Goal: Navigation & Orientation: Find specific page/section

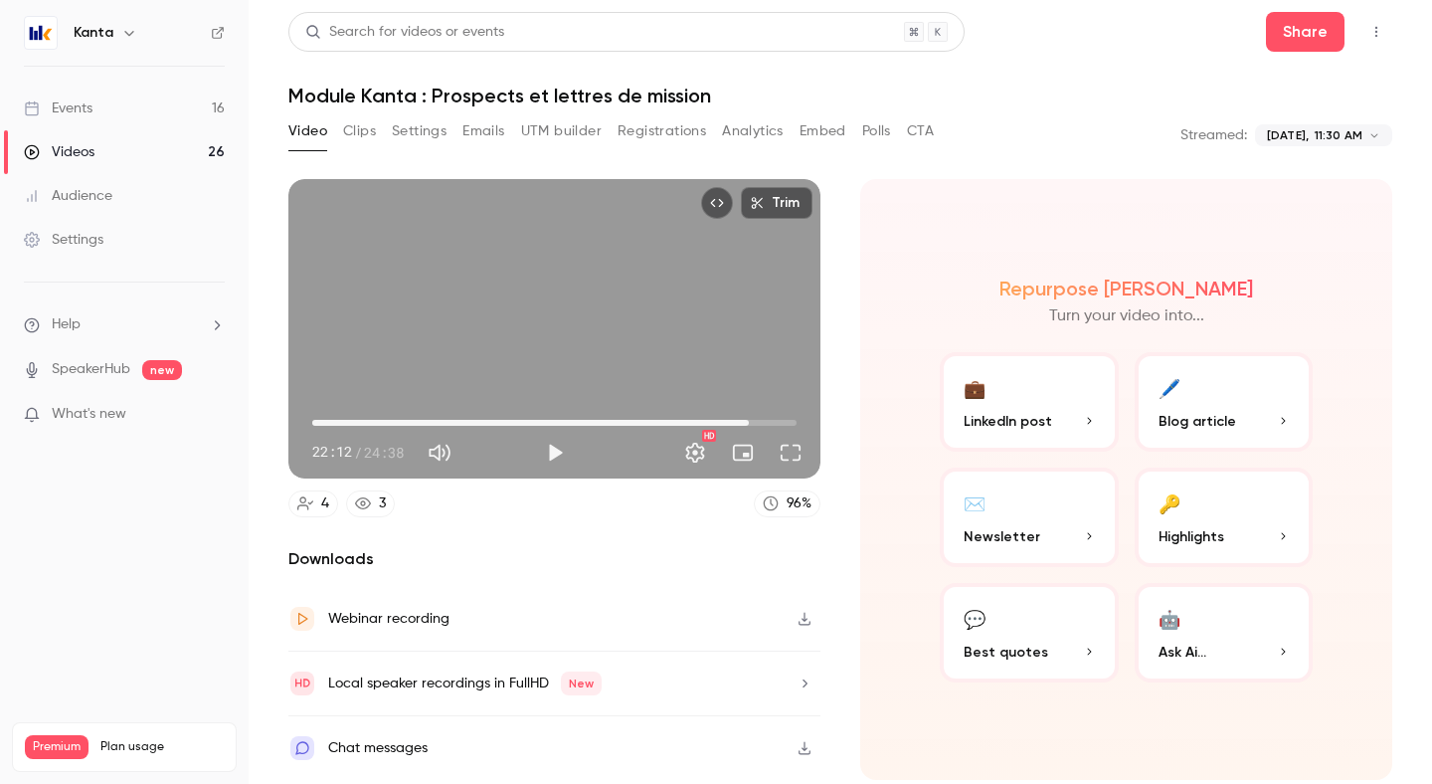
click at [378, 505] on link "3" at bounding box center [370, 503] width 49 height 27
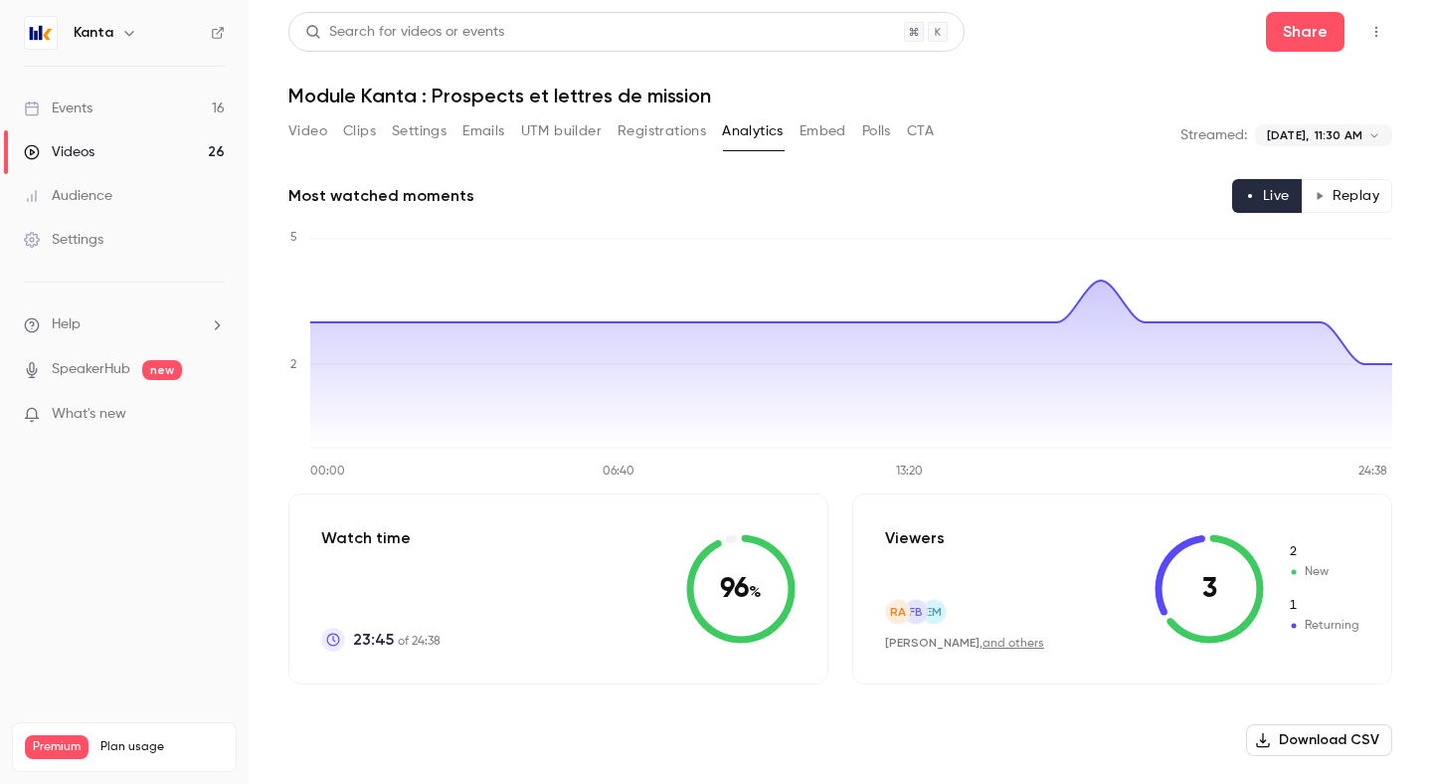
click at [215, 110] on link "Events 16" at bounding box center [124, 109] width 249 height 44
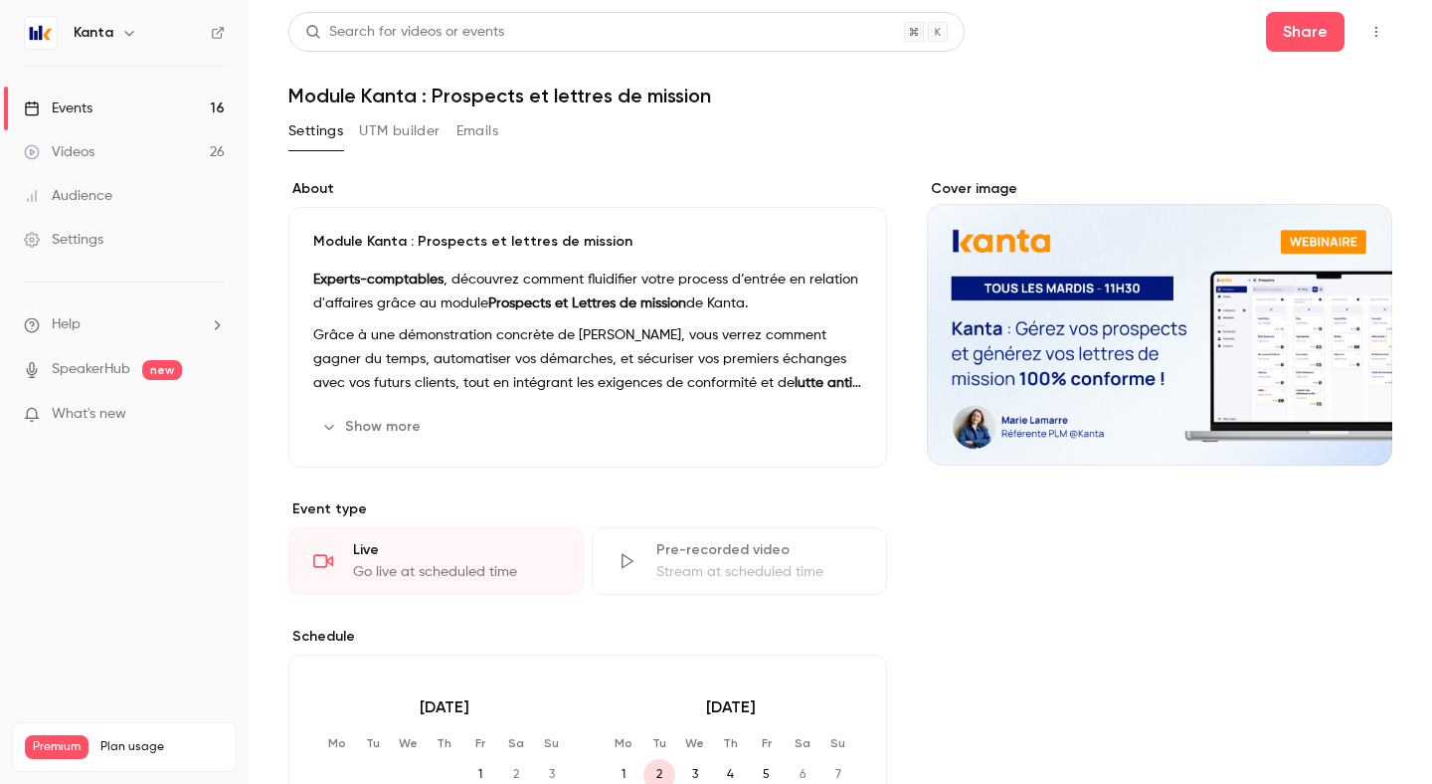
scroll to position [77, 0]
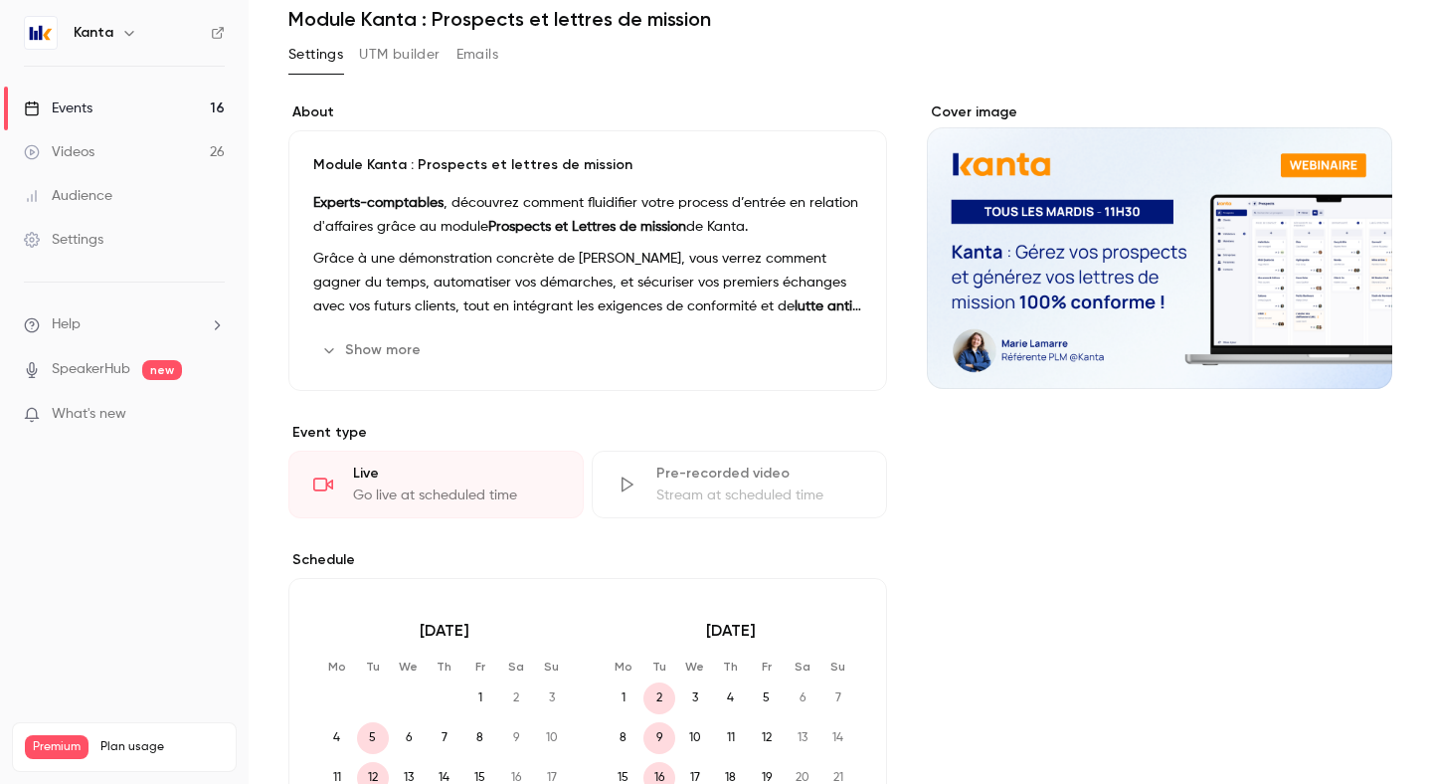
click at [112, 121] on link "Events 16" at bounding box center [124, 109] width 249 height 44
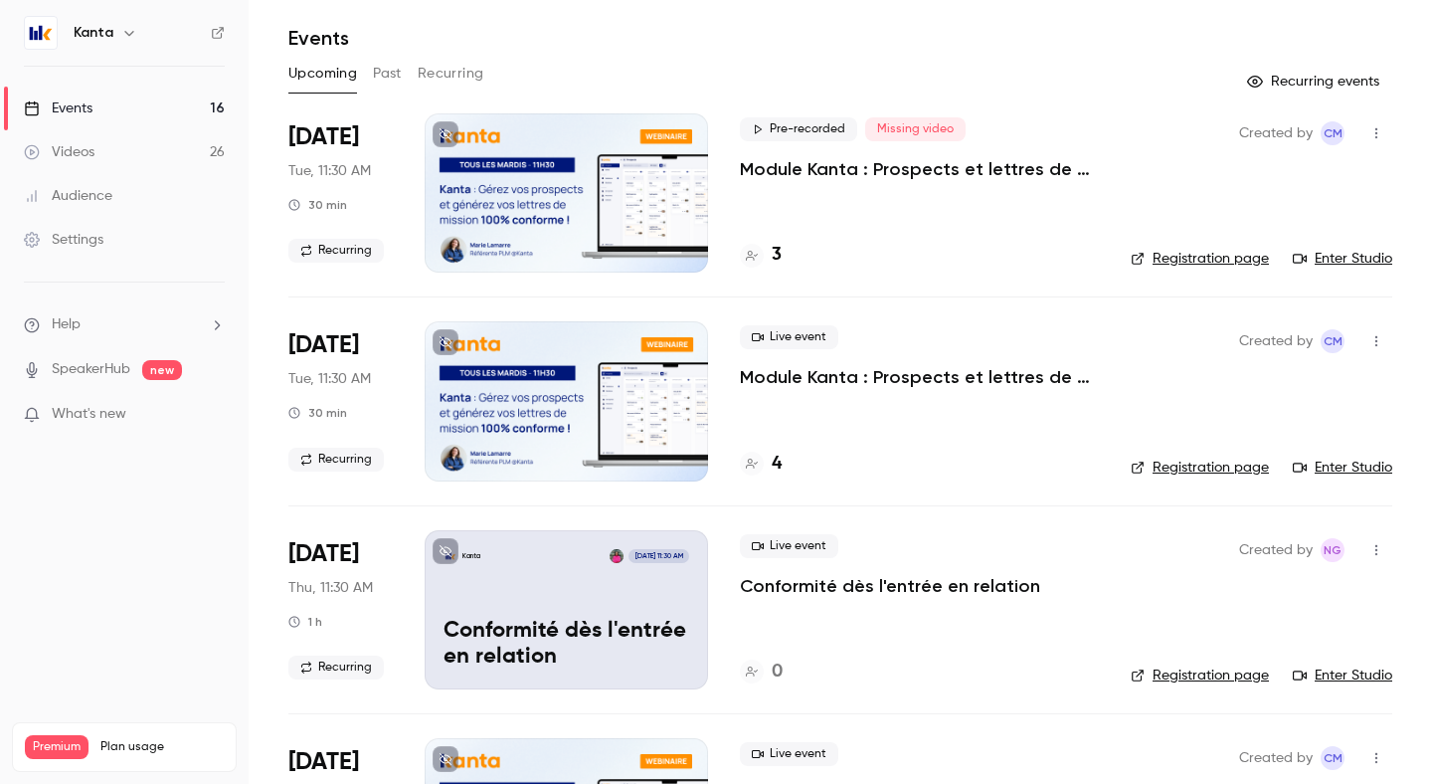
scroll to position [51, 0]
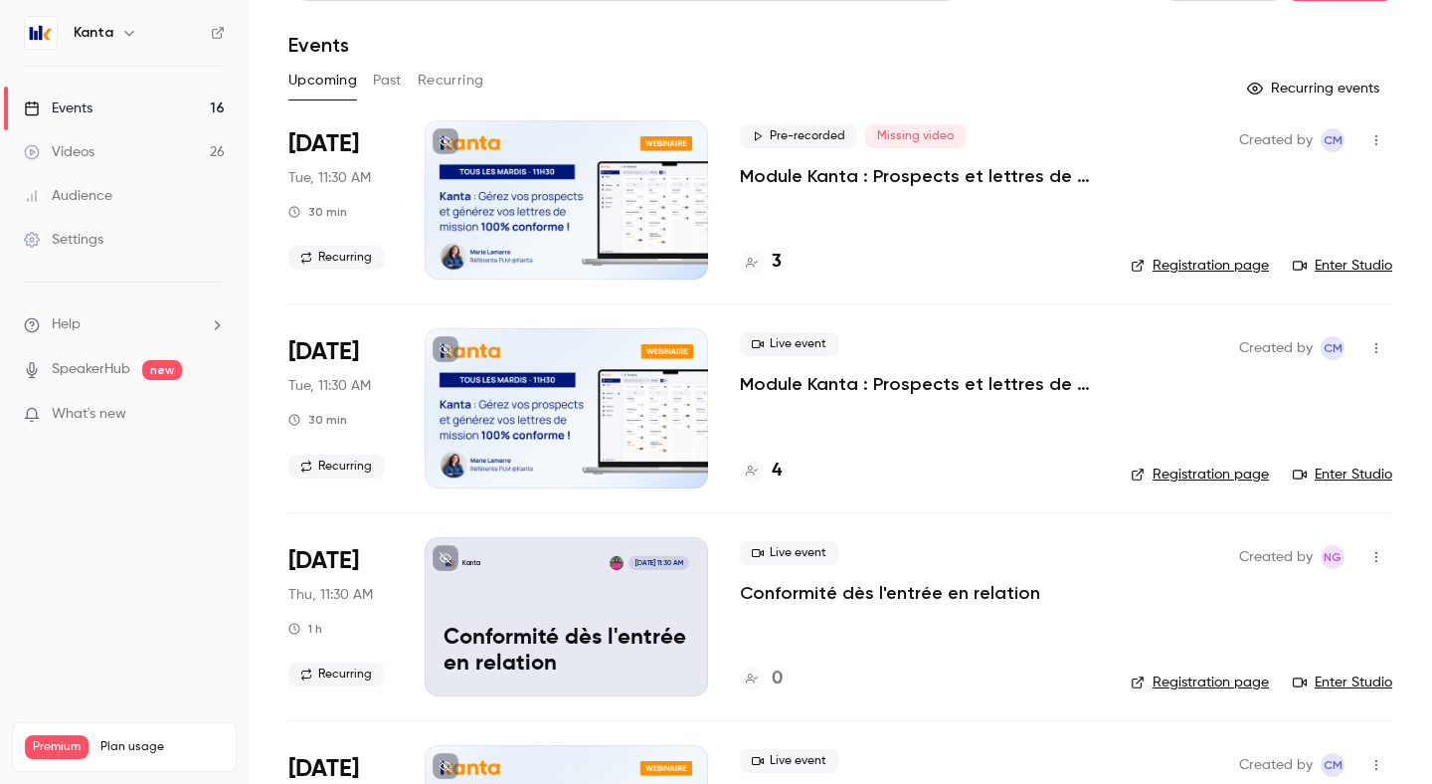
click at [124, 31] on icon "button" at bounding box center [129, 33] width 16 height 16
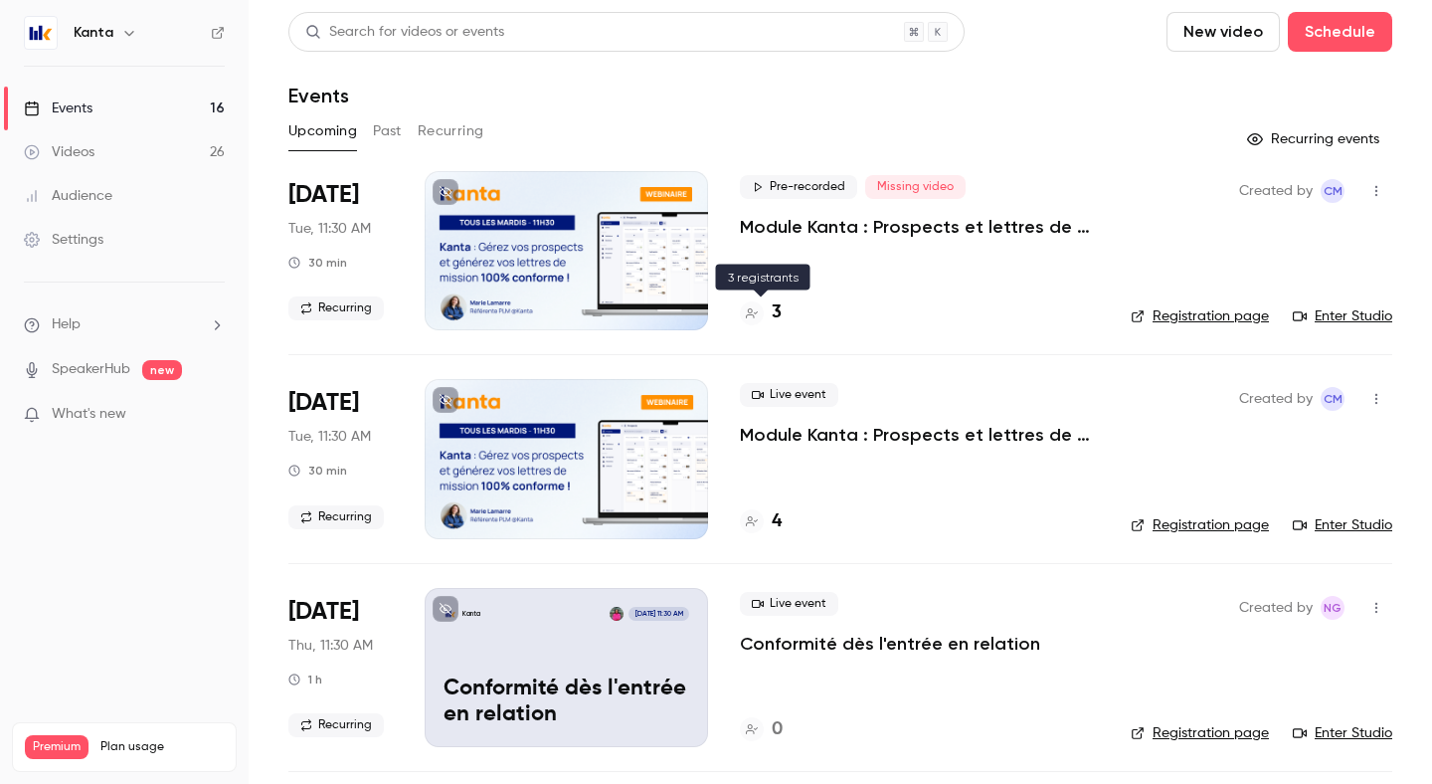
click at [777, 312] on h4 "3" at bounding box center [777, 312] width 10 height 27
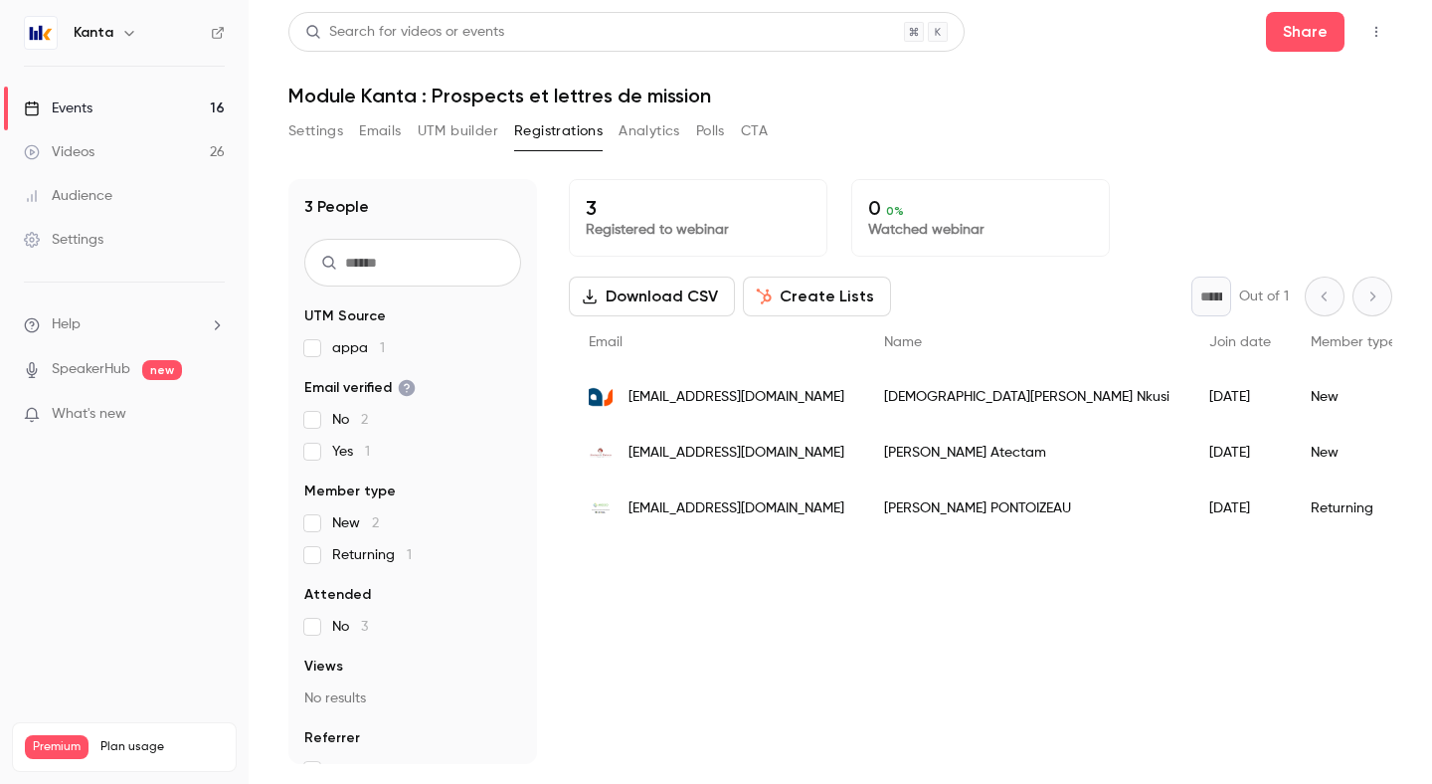
click at [148, 103] on link "Events 16" at bounding box center [124, 109] width 249 height 44
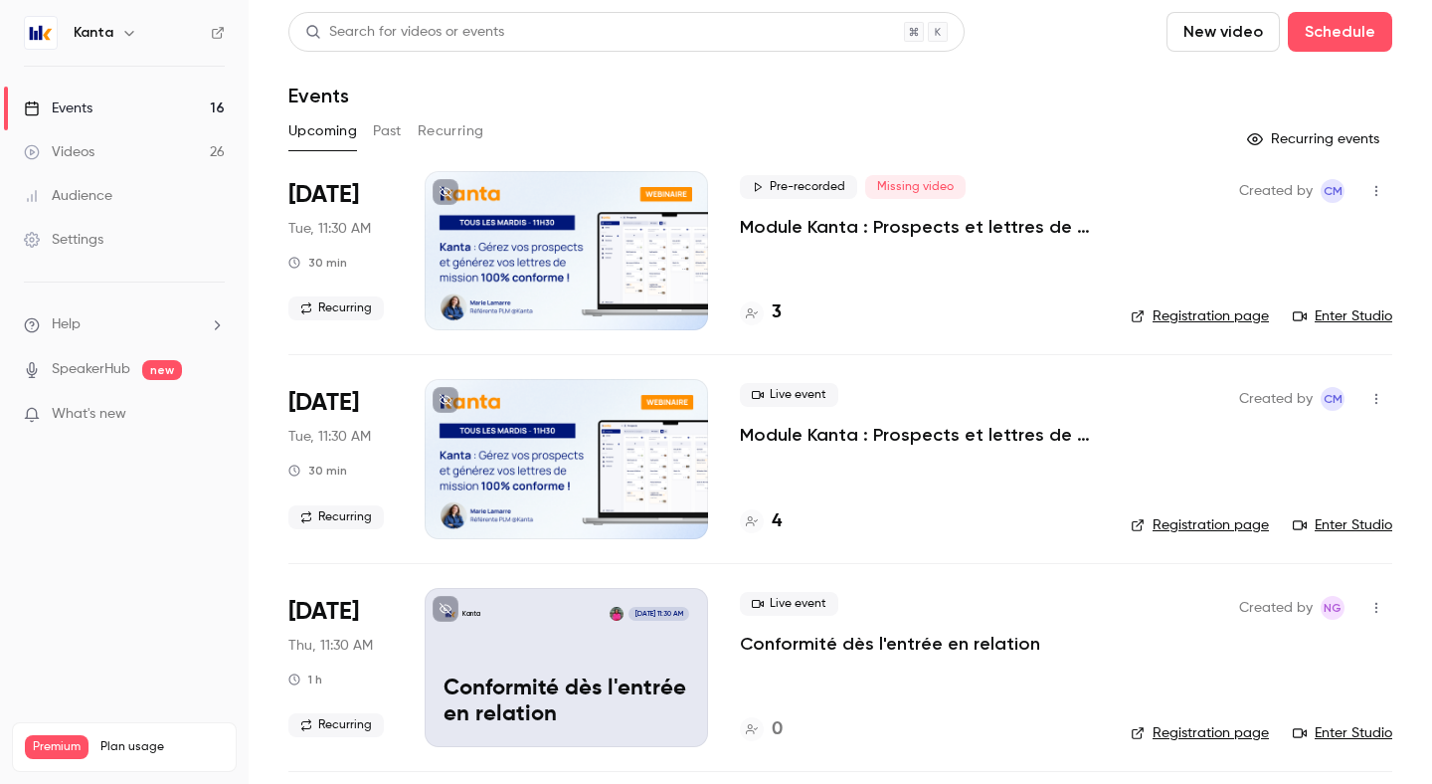
click at [381, 124] on button "Past" at bounding box center [387, 131] width 29 height 32
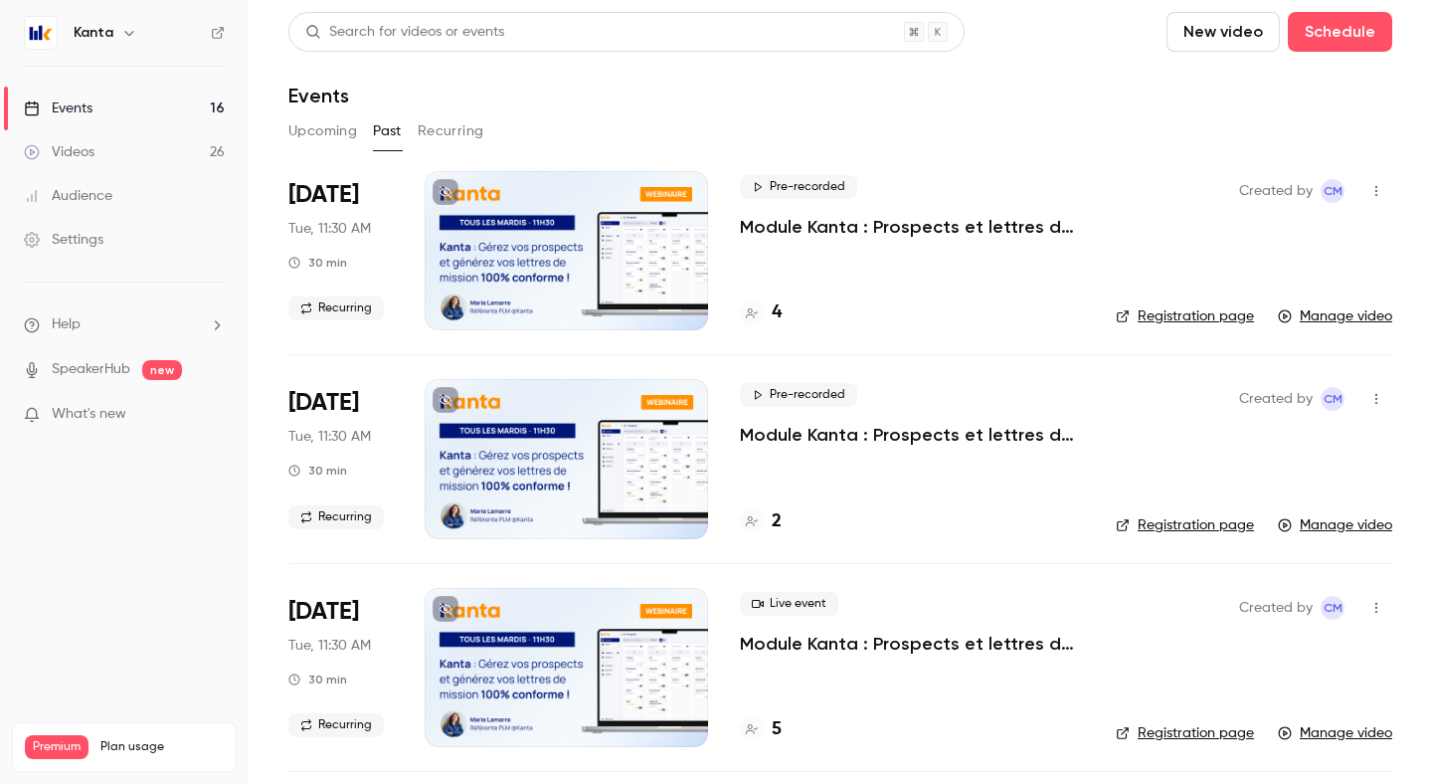
click at [321, 137] on button "Upcoming" at bounding box center [322, 131] width 69 height 32
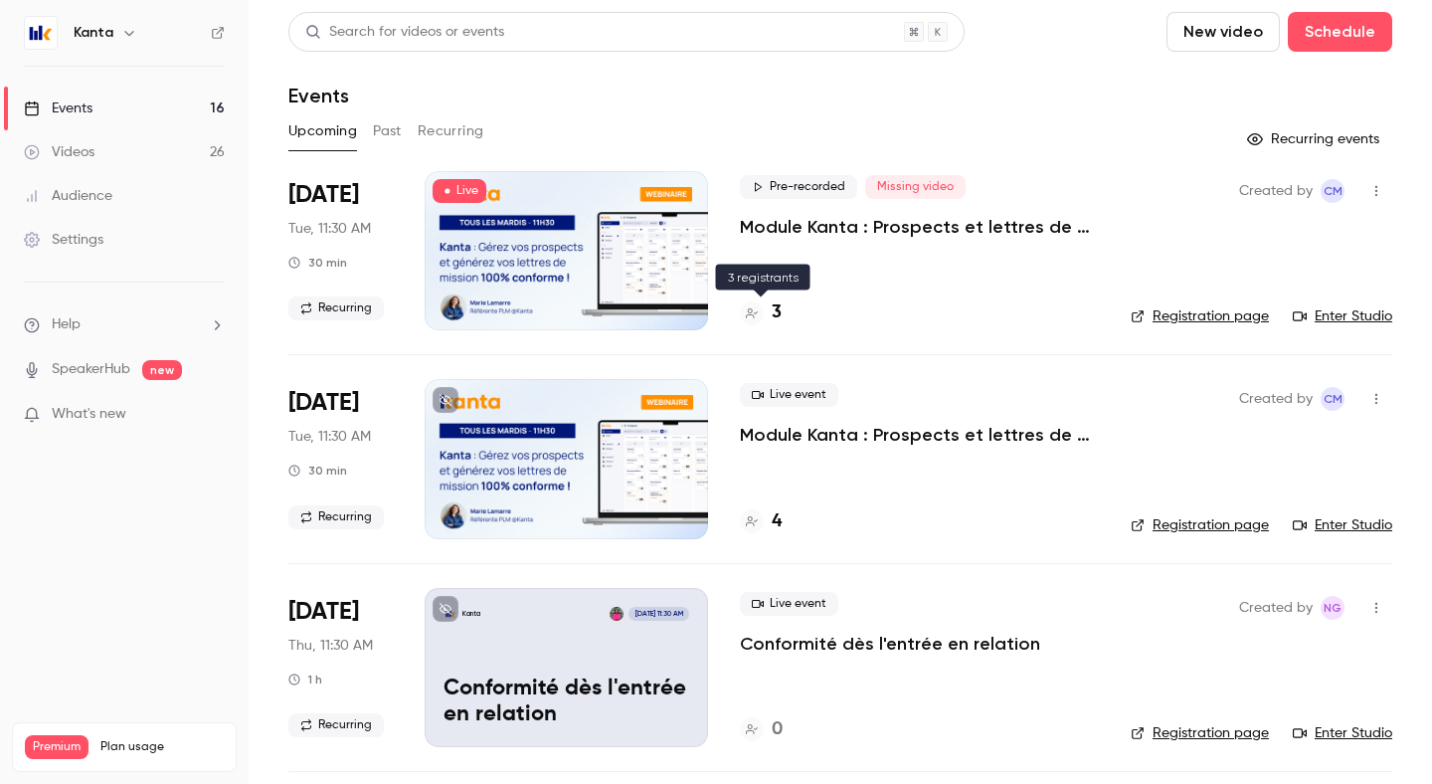
click at [776, 311] on h4 "3" at bounding box center [777, 312] width 10 height 27
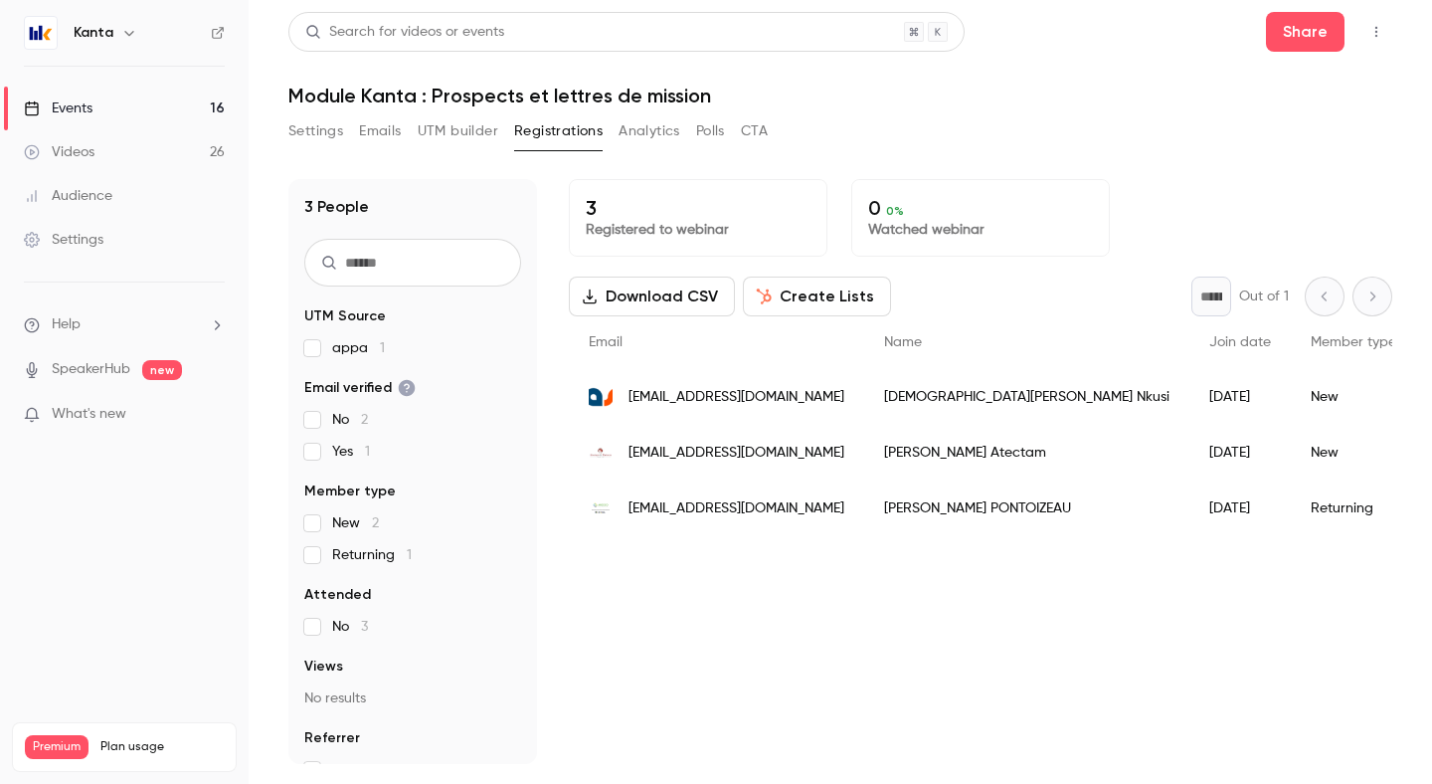
click at [121, 40] on icon "button" at bounding box center [129, 33] width 16 height 16
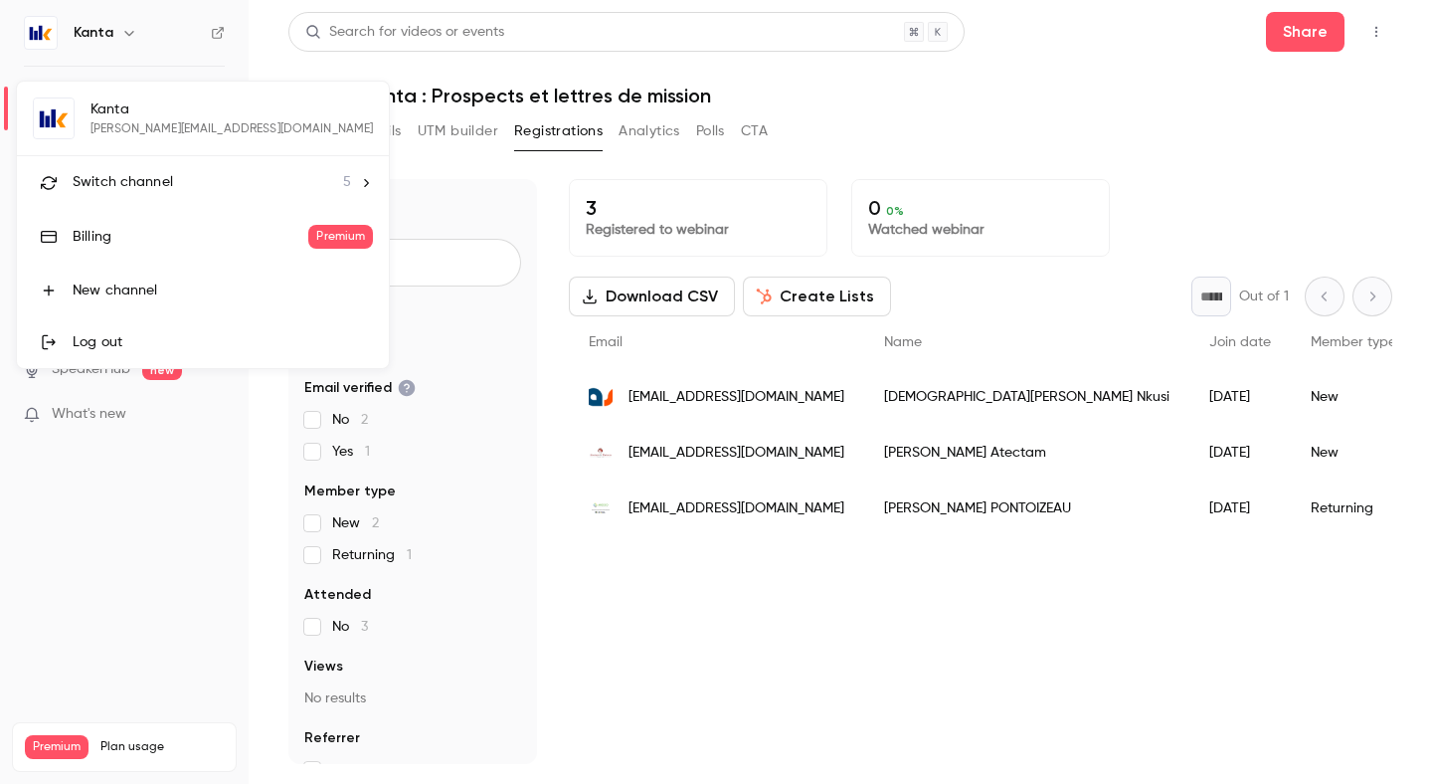
click at [141, 192] on span "Switch channel" at bounding box center [123, 182] width 100 height 21
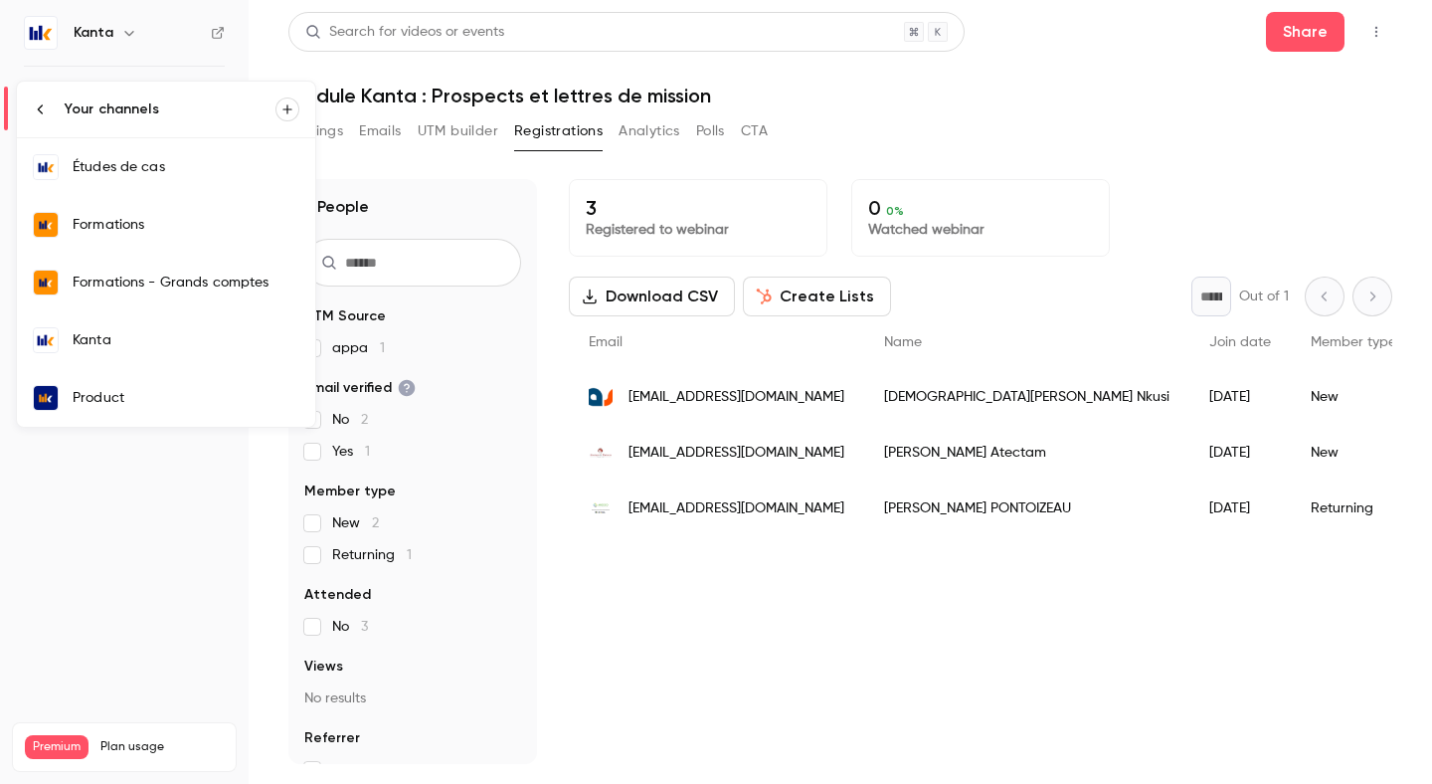
click at [85, 235] on link "Formations" at bounding box center [166, 225] width 298 height 58
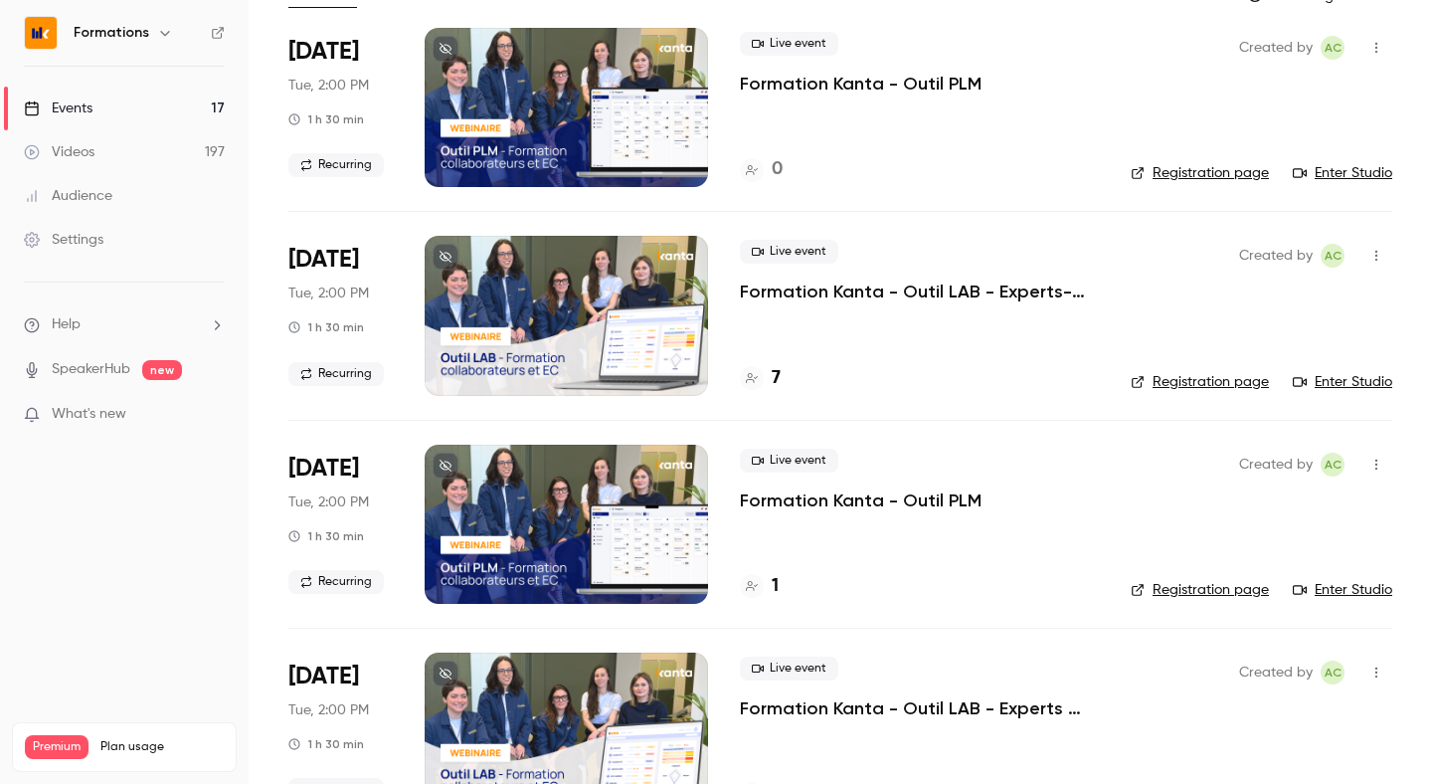
scroll to position [160, 0]
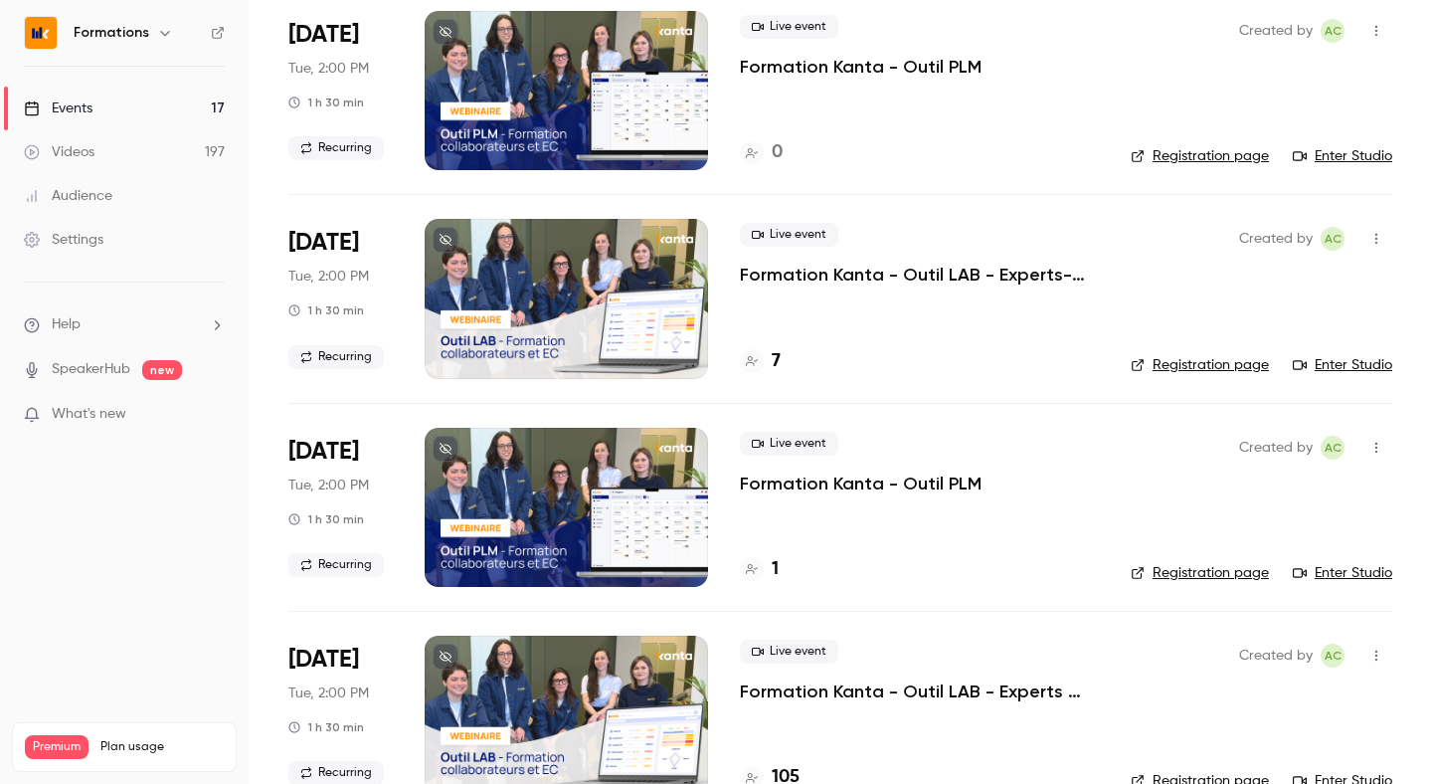
click at [769, 364] on div "7" at bounding box center [760, 361] width 41 height 27
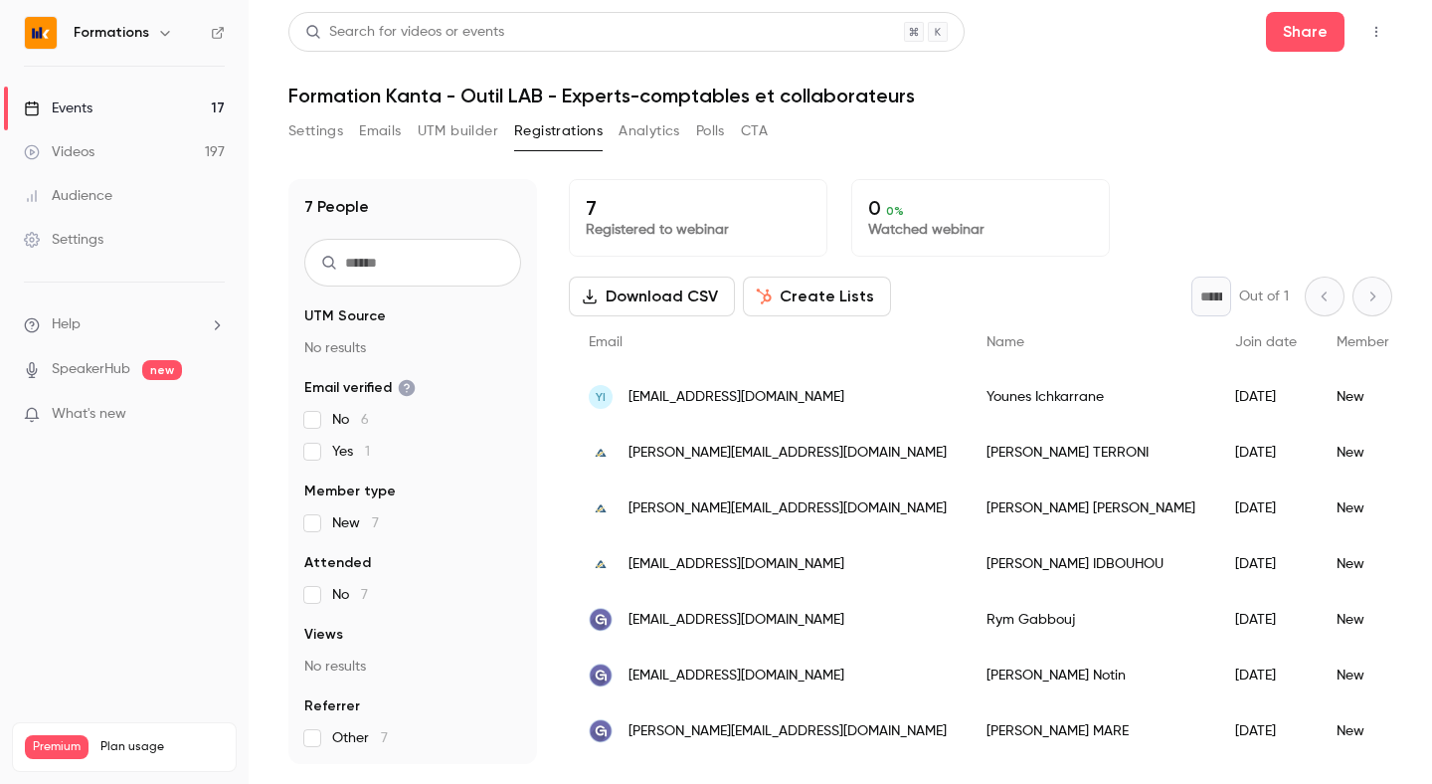
click at [114, 109] on link "Events 17" at bounding box center [124, 109] width 249 height 44
